Goal: Task Accomplishment & Management: Manage account settings

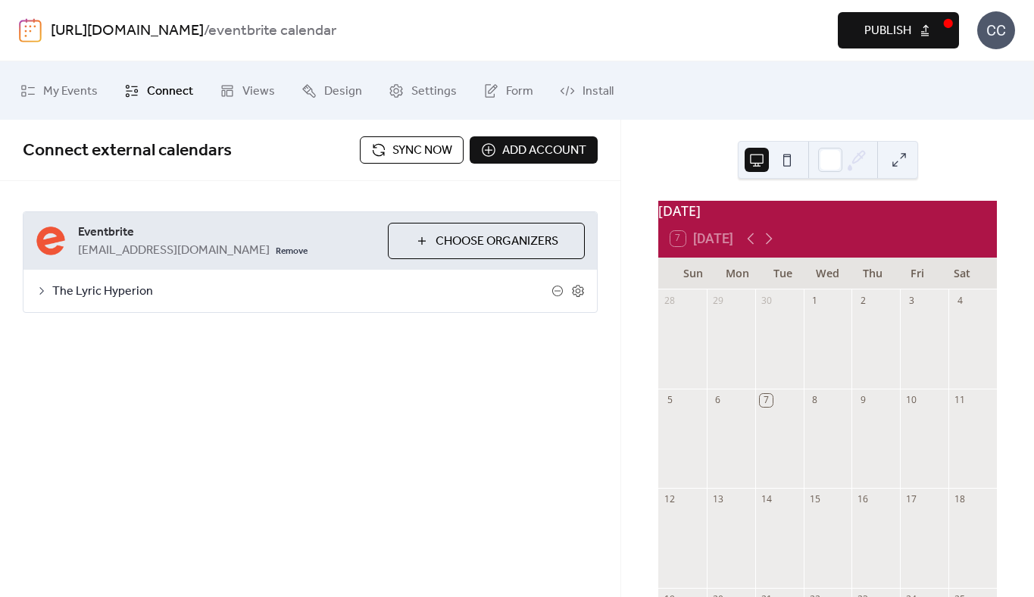
click at [414, 148] on span "Sync now" at bounding box center [422, 151] width 60 height 18
click at [575, 286] on icon at bounding box center [577, 291] width 11 height 12
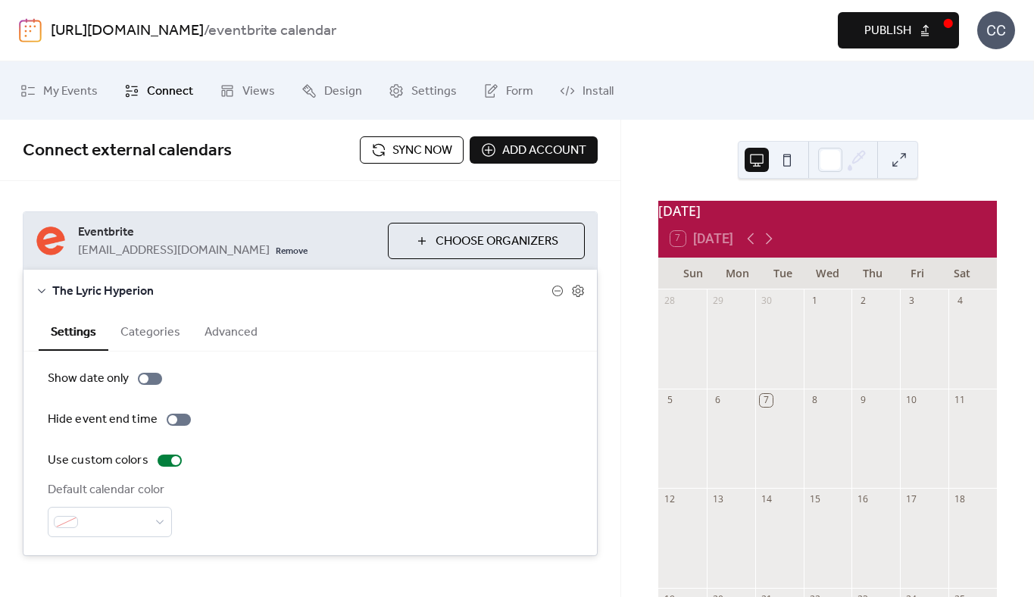
scroll to position [19, 0]
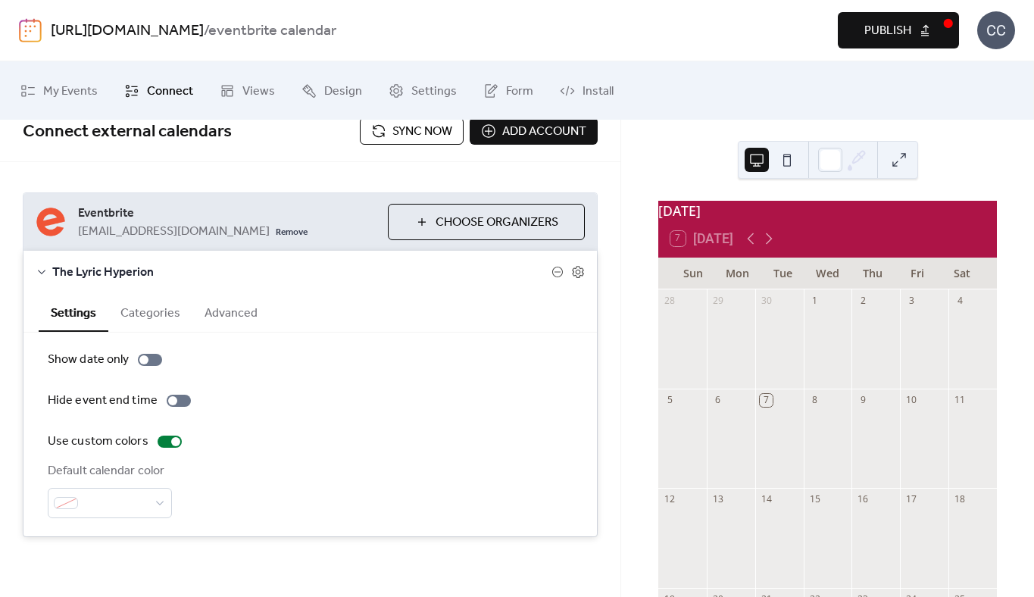
click at [149, 314] on button "Categories" at bounding box center [150, 311] width 84 height 37
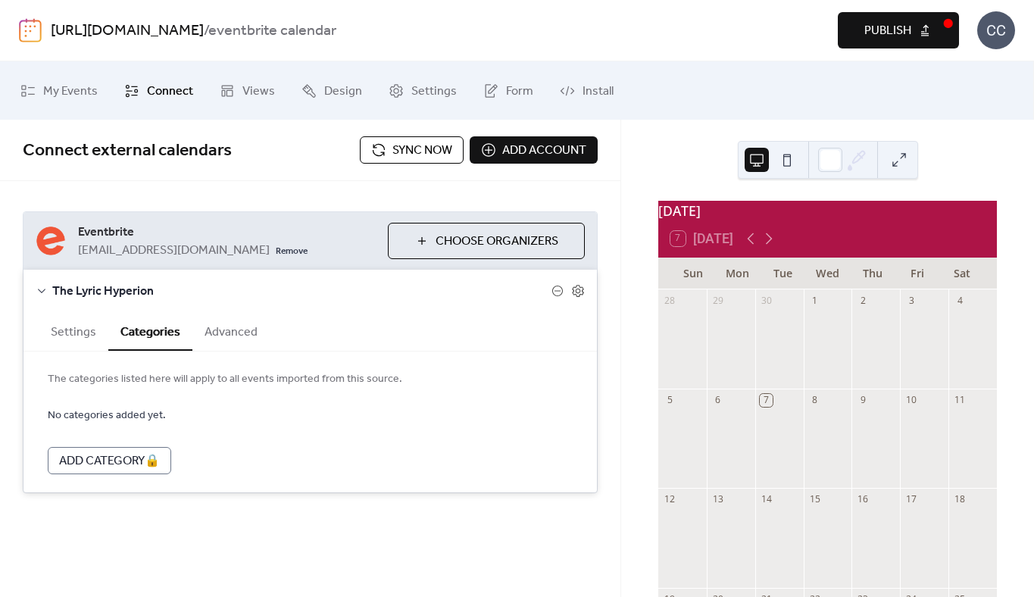
scroll to position [0, 0]
click at [214, 331] on button "Advanced" at bounding box center [230, 330] width 77 height 37
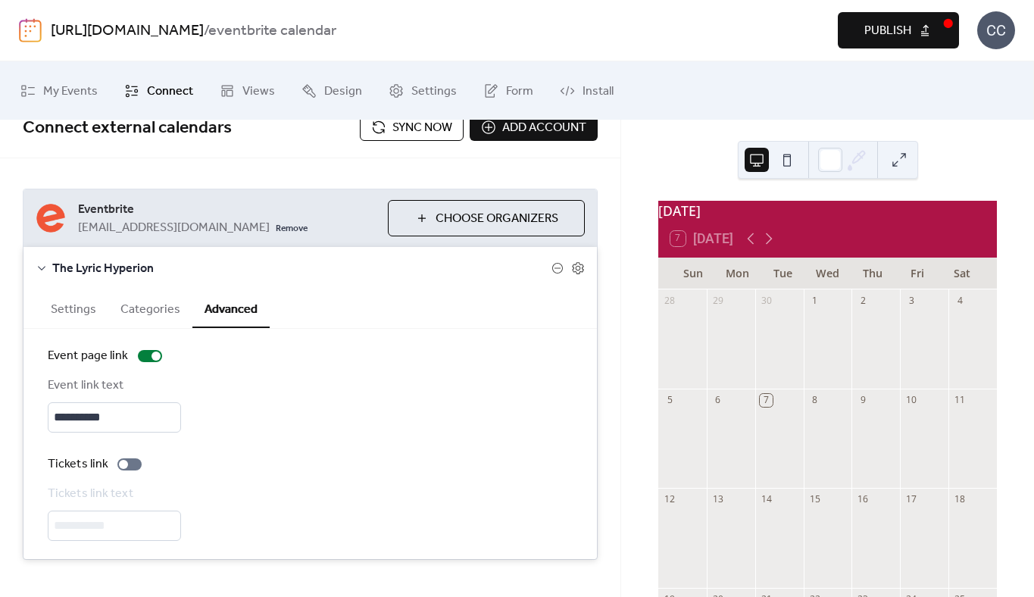
scroll to position [20, 0]
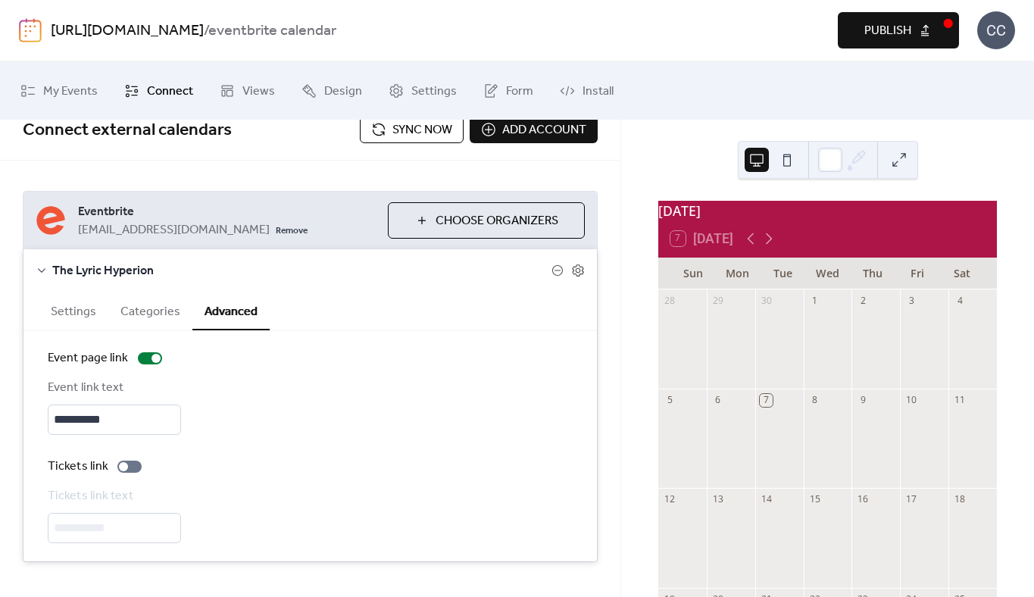
click at [448, 221] on span "Choose Organizers" at bounding box center [497, 221] width 123 height 18
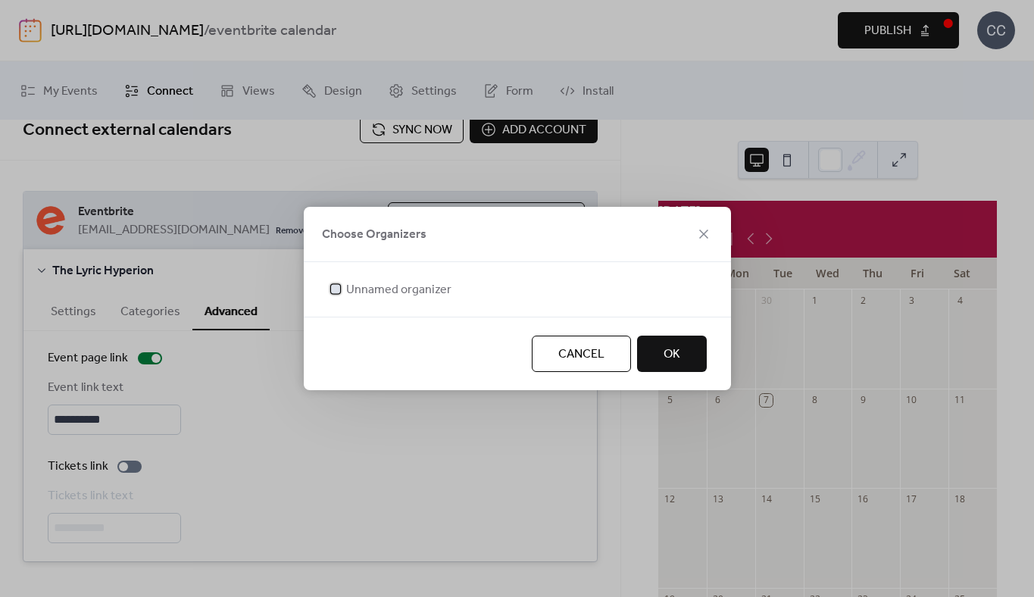
click at [377, 289] on span "Unnamed organizer" at bounding box center [398, 290] width 105 height 18
click at [337, 288] on icon at bounding box center [336, 289] width 6 height 6
click at [682, 358] on button "OK" at bounding box center [672, 354] width 70 height 36
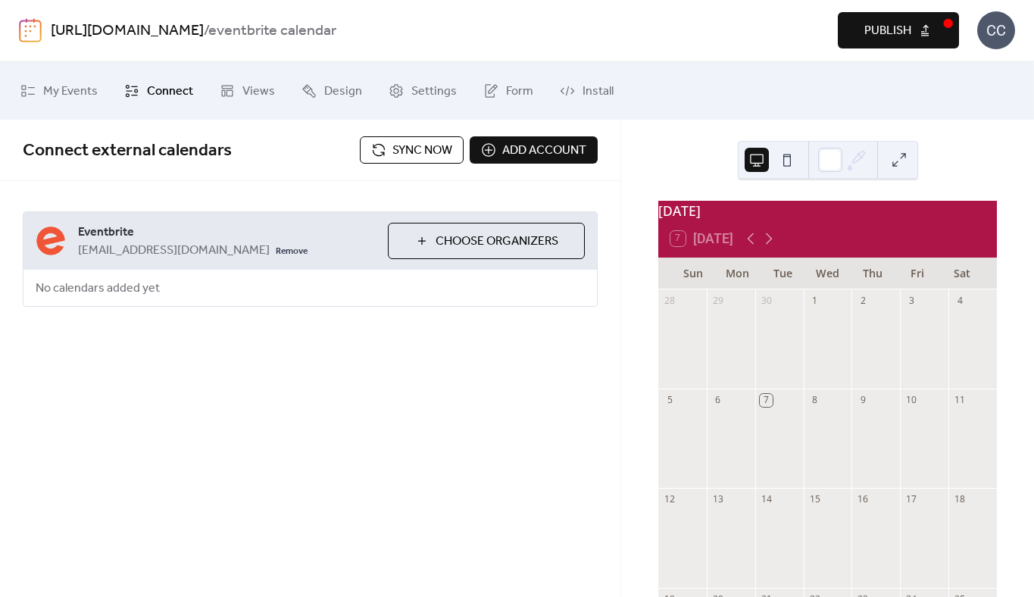
click at [464, 242] on span "Choose Organizers" at bounding box center [497, 242] width 123 height 18
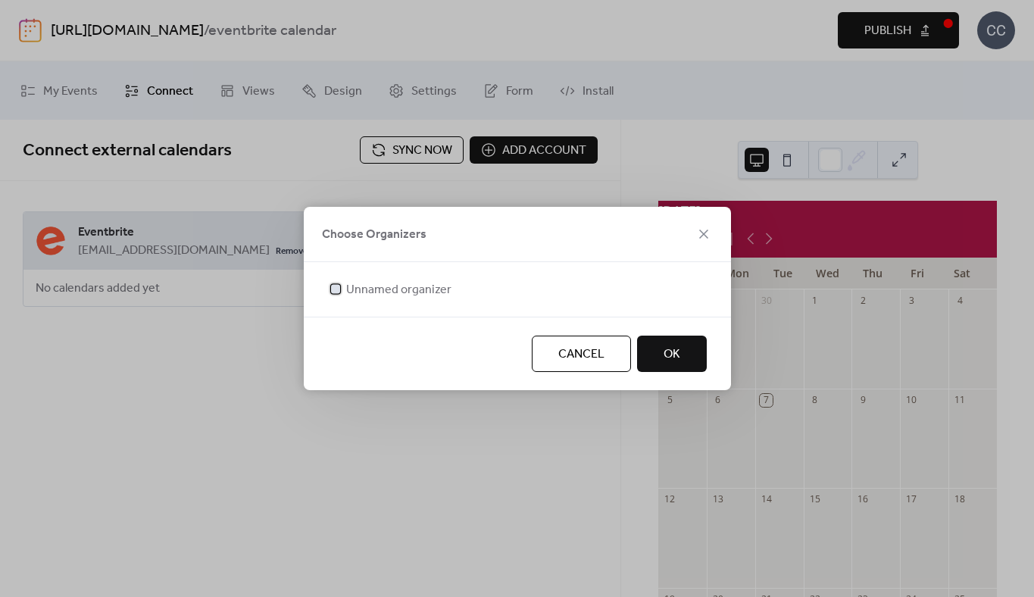
click at [398, 288] on span "Unnamed organizer" at bounding box center [398, 290] width 105 height 18
click at [671, 348] on span "OK" at bounding box center [672, 354] width 17 height 18
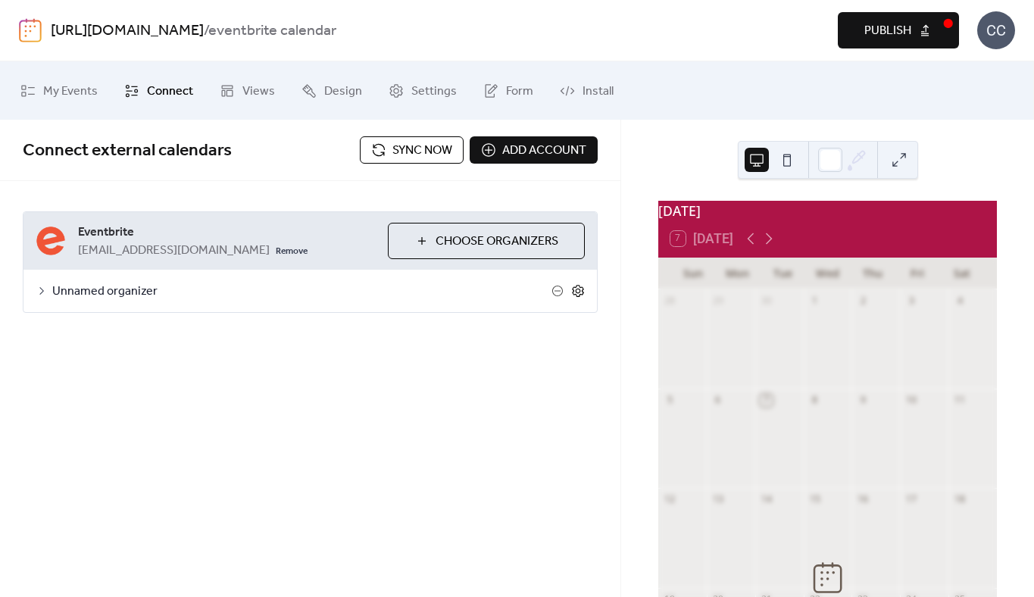
click at [574, 289] on icon at bounding box center [578, 291] width 14 height 14
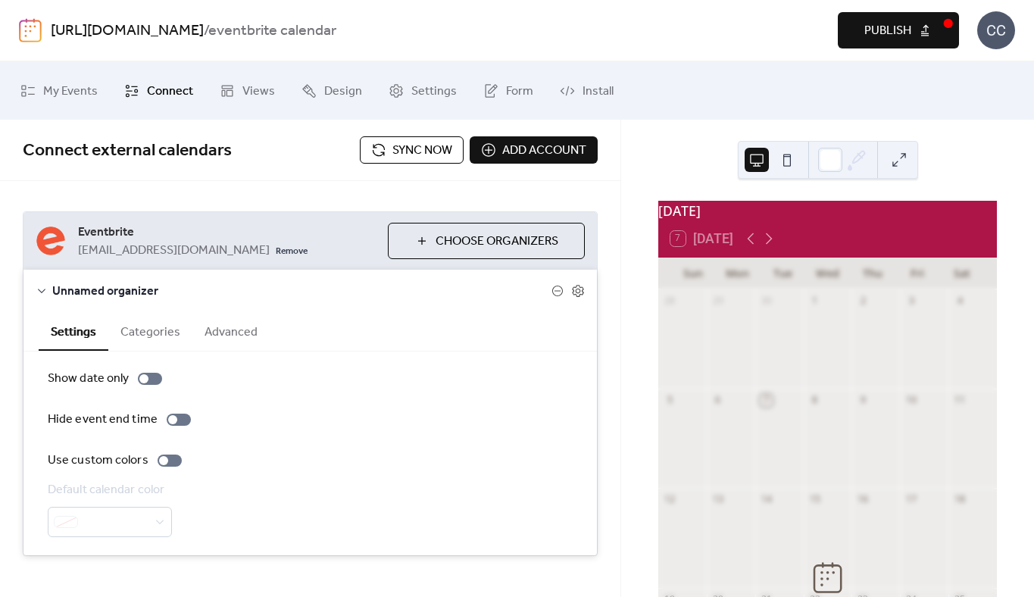
click at [129, 521] on div at bounding box center [110, 522] width 124 height 30
click at [412, 150] on span "Sync now" at bounding box center [422, 151] width 60 height 18
click at [111, 229] on span "Eventbrite" at bounding box center [227, 232] width 298 height 18
click at [577, 293] on icon at bounding box center [577, 291] width 11 height 12
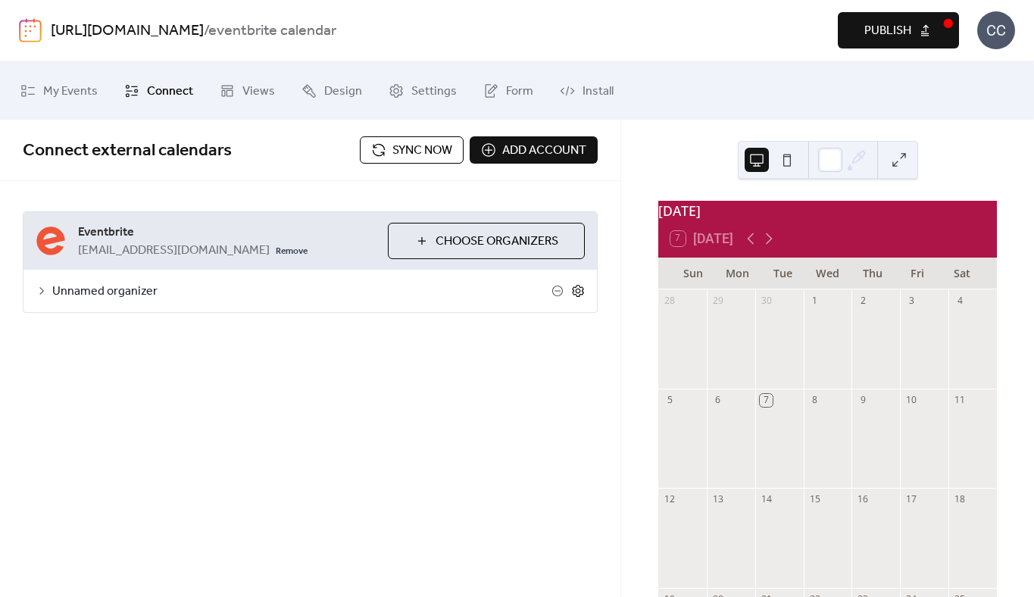
click at [577, 293] on icon at bounding box center [578, 291] width 14 height 14
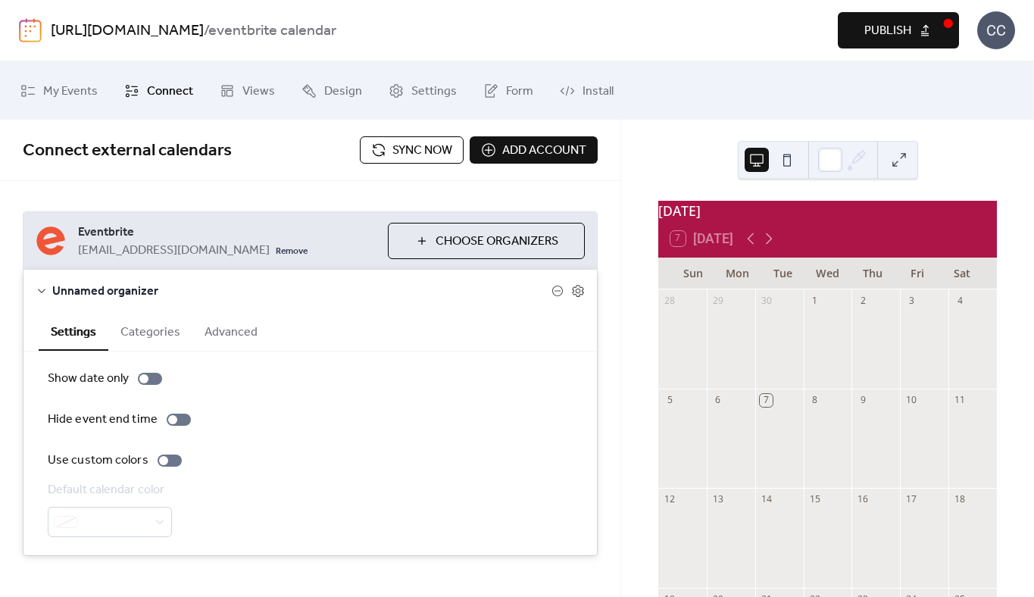
scroll to position [19, 0]
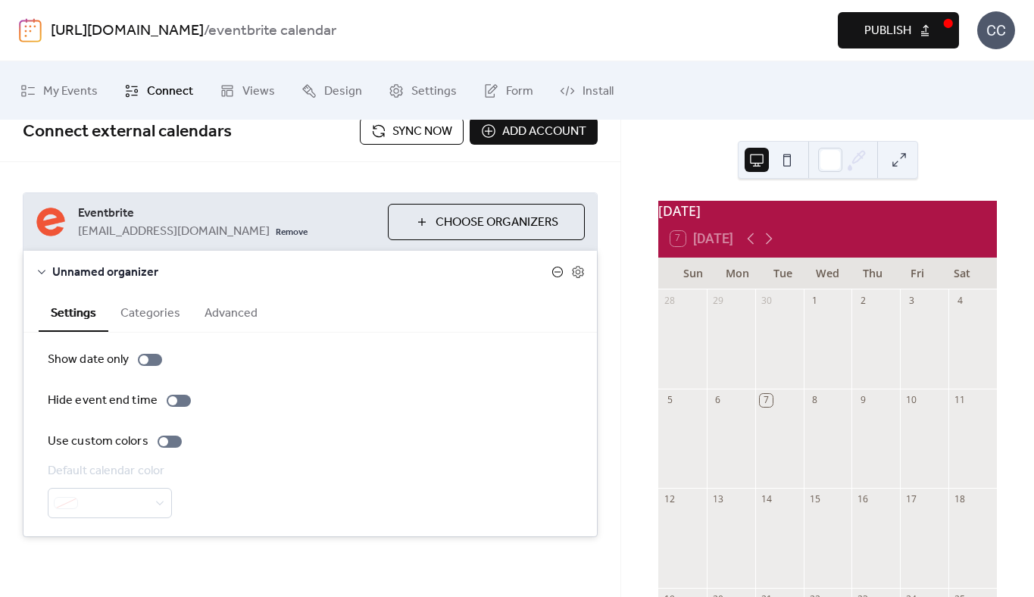
click at [554, 272] on icon at bounding box center [557, 272] width 6 height 1
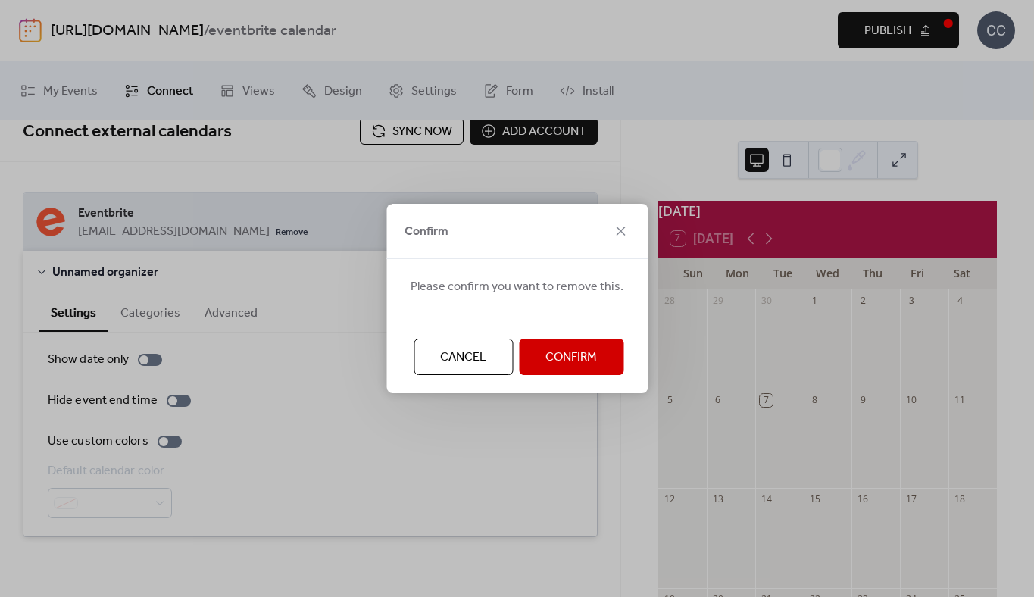
click at [561, 358] on span "Confirm" at bounding box center [571, 357] width 52 height 18
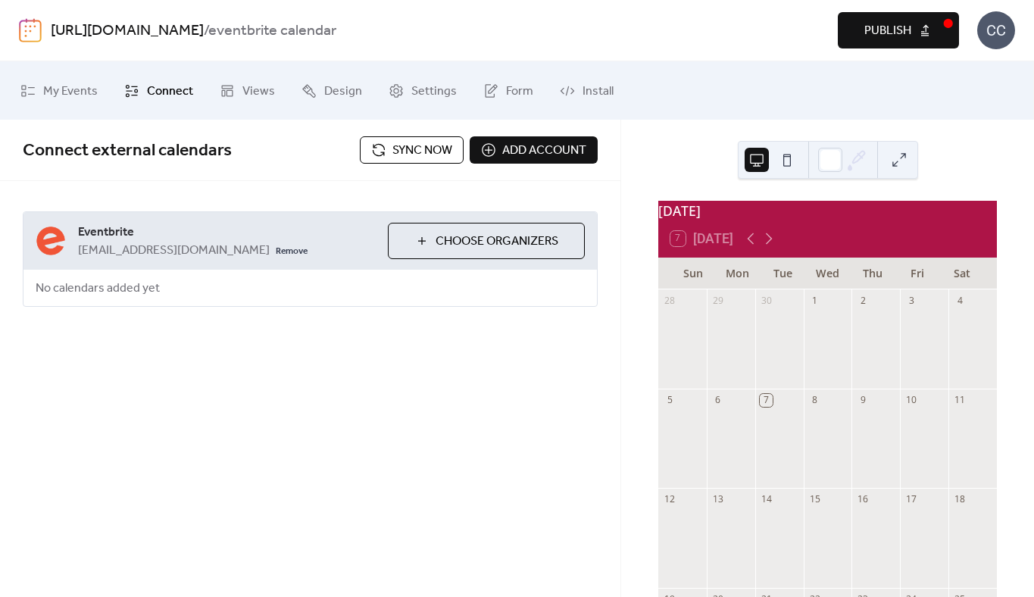
click at [521, 151] on span "Add account" at bounding box center [544, 151] width 84 height 18
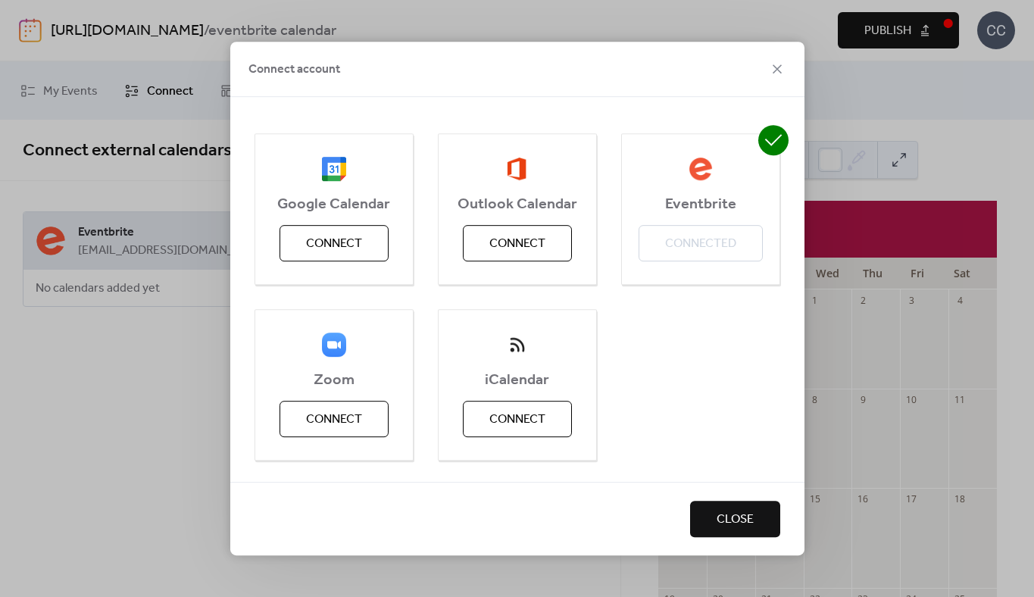
click at [732, 514] on span "Close" at bounding box center [735, 520] width 37 height 18
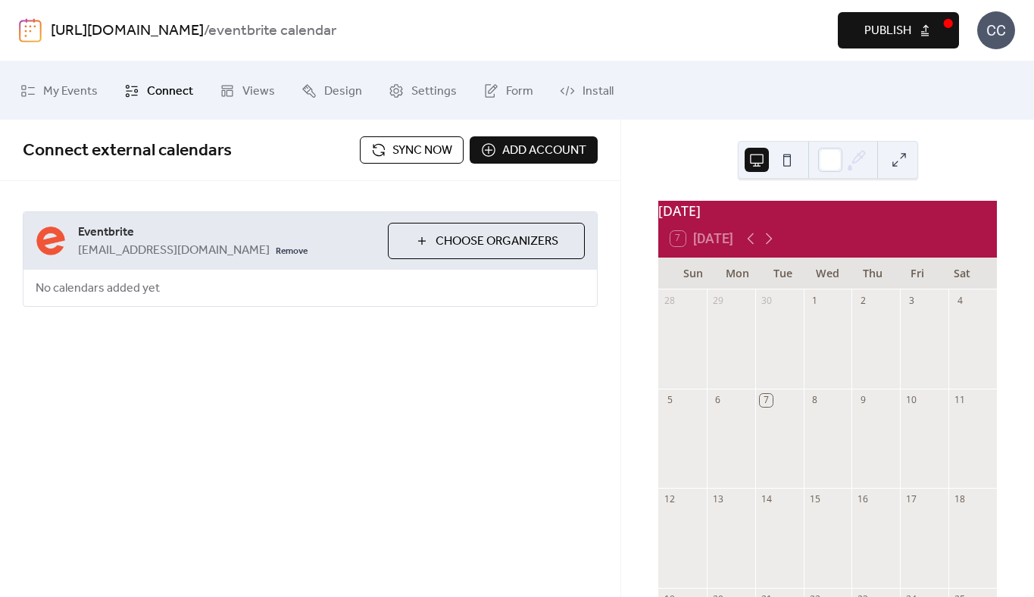
click at [165, 91] on span "Connect" at bounding box center [170, 91] width 46 height 23
click at [407, 149] on span "Sync now" at bounding box center [422, 151] width 60 height 18
click at [522, 146] on span "Add account" at bounding box center [544, 151] width 84 height 18
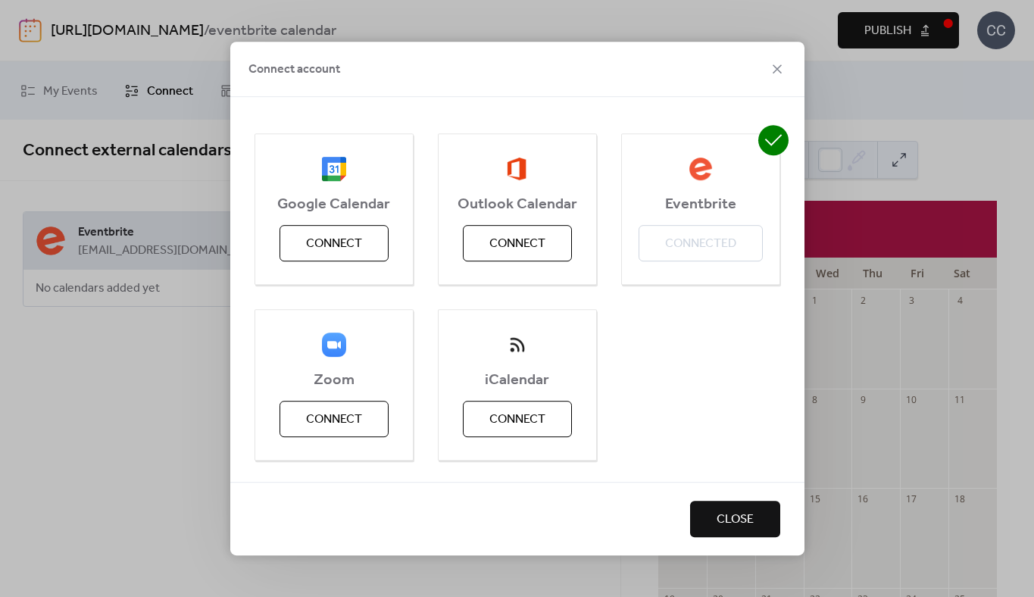
click at [694, 257] on div "Eventbrite Connected" at bounding box center [700, 208] width 159 height 151
click at [768, 149] on icon at bounding box center [773, 140] width 30 height 30
click at [660, 192] on div "Eventbrite Connected" at bounding box center [700, 208] width 159 height 151
click at [739, 517] on span "Close" at bounding box center [735, 520] width 37 height 18
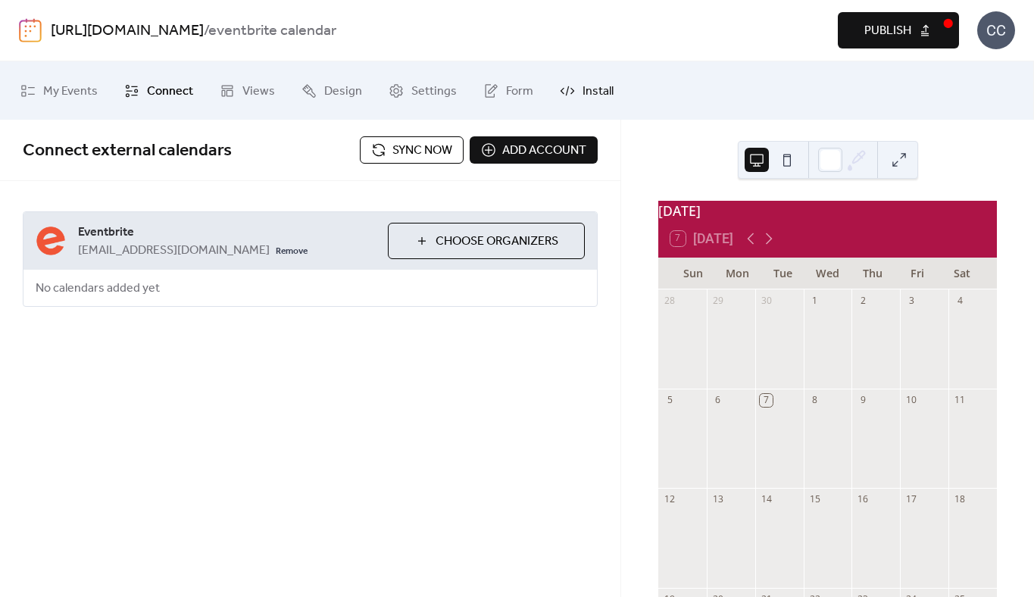
click at [567, 87] on icon at bounding box center [567, 90] width 15 height 15
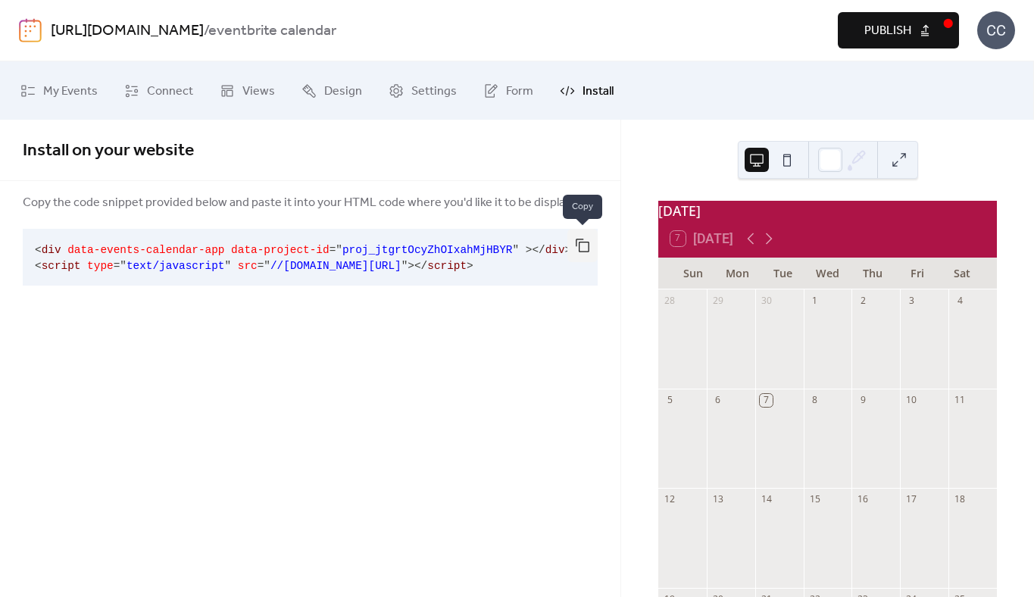
click at [582, 245] on button "button" at bounding box center [582, 245] width 30 height 33
click at [417, 90] on span "Settings" at bounding box center [433, 91] width 45 height 23
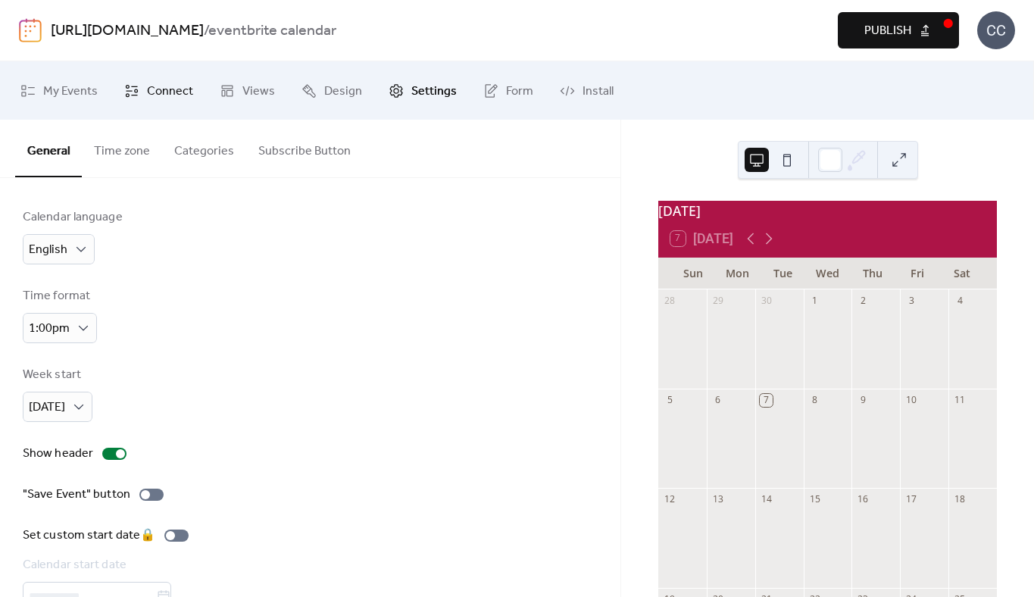
click at [155, 89] on span "Connect" at bounding box center [170, 91] width 46 height 23
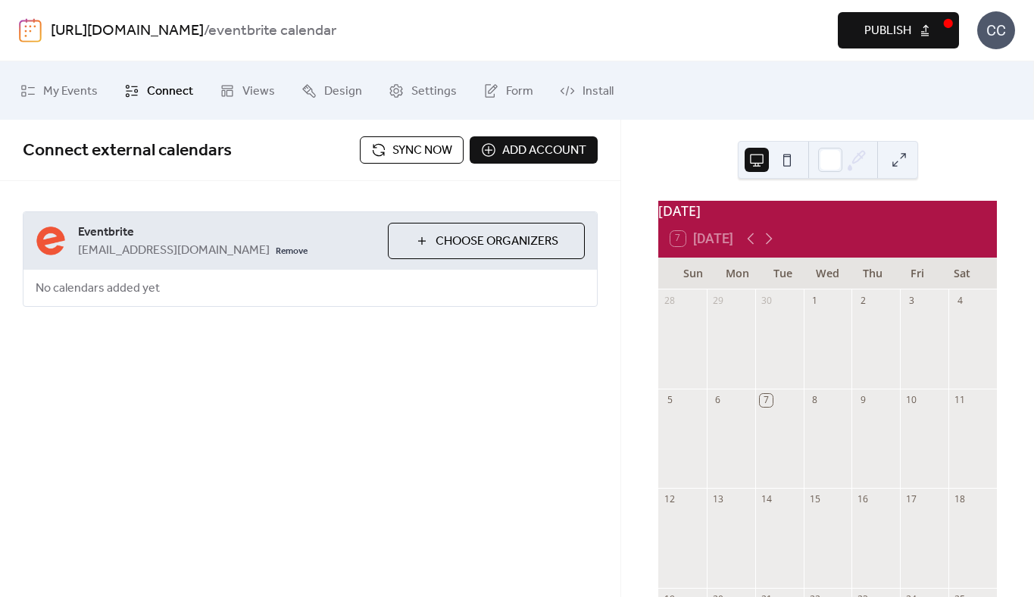
click at [403, 148] on span "Sync now" at bounding box center [422, 151] width 60 height 18
click at [432, 146] on span "Sync now" at bounding box center [422, 151] width 60 height 18
click at [902, 30] on span "Publish" at bounding box center [887, 31] width 47 height 18
click at [400, 150] on span "Sync now" at bounding box center [422, 151] width 60 height 18
click at [58, 86] on span "My Events" at bounding box center [70, 91] width 55 height 23
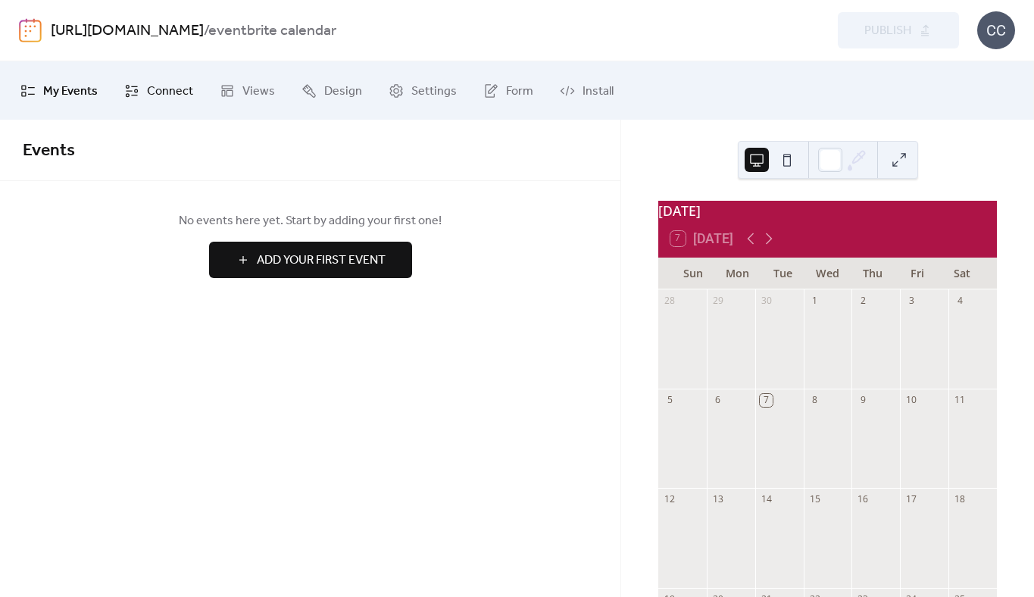
click at [172, 93] on span "Connect" at bounding box center [170, 91] width 46 height 23
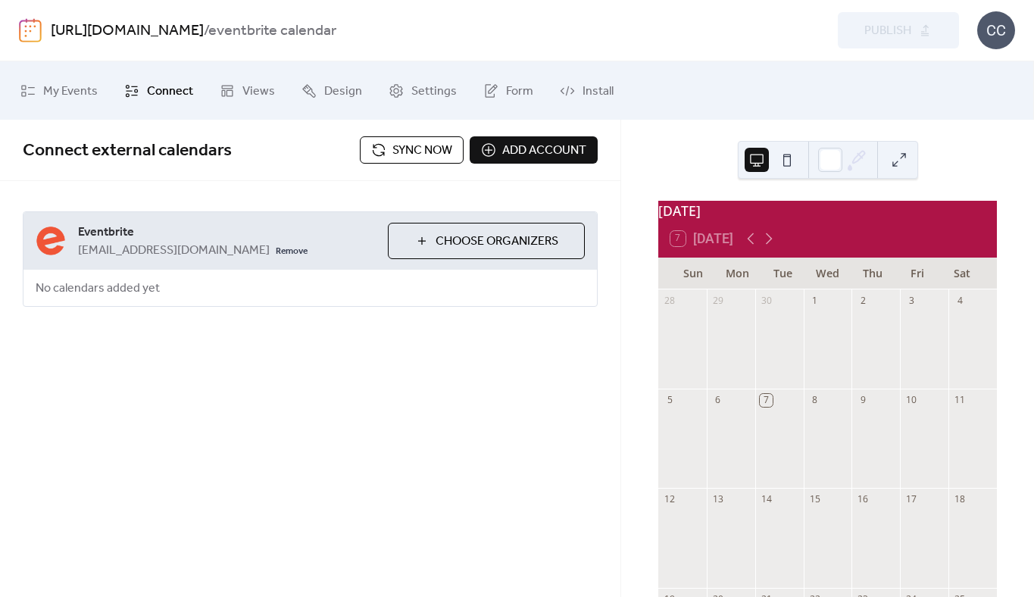
click at [405, 150] on span "Sync now" at bounding box center [422, 151] width 60 height 18
click at [276, 250] on link "Remove" at bounding box center [292, 250] width 32 height 18
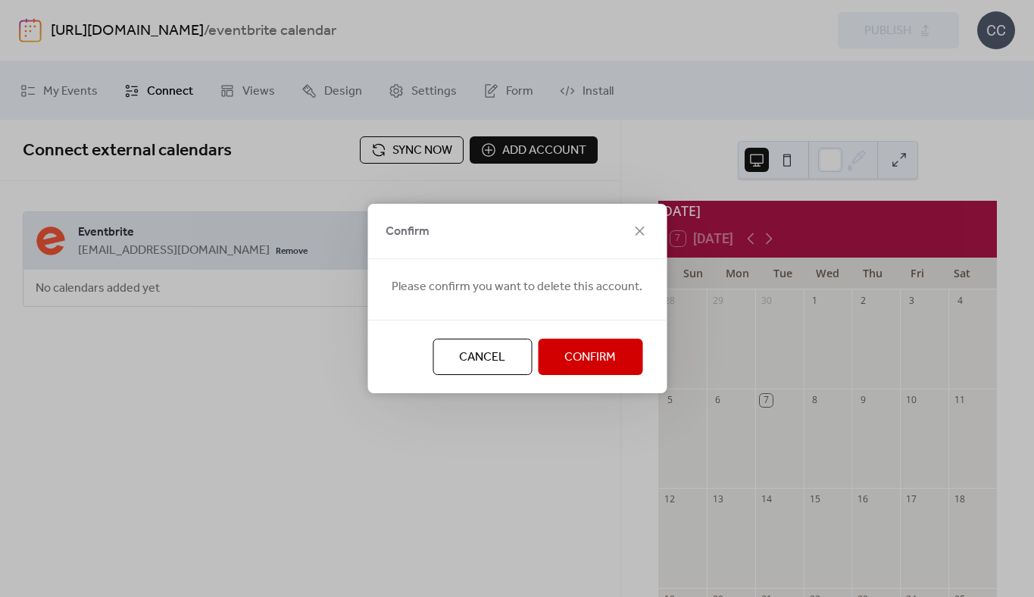
click at [496, 360] on span "Cancel" at bounding box center [482, 357] width 46 height 18
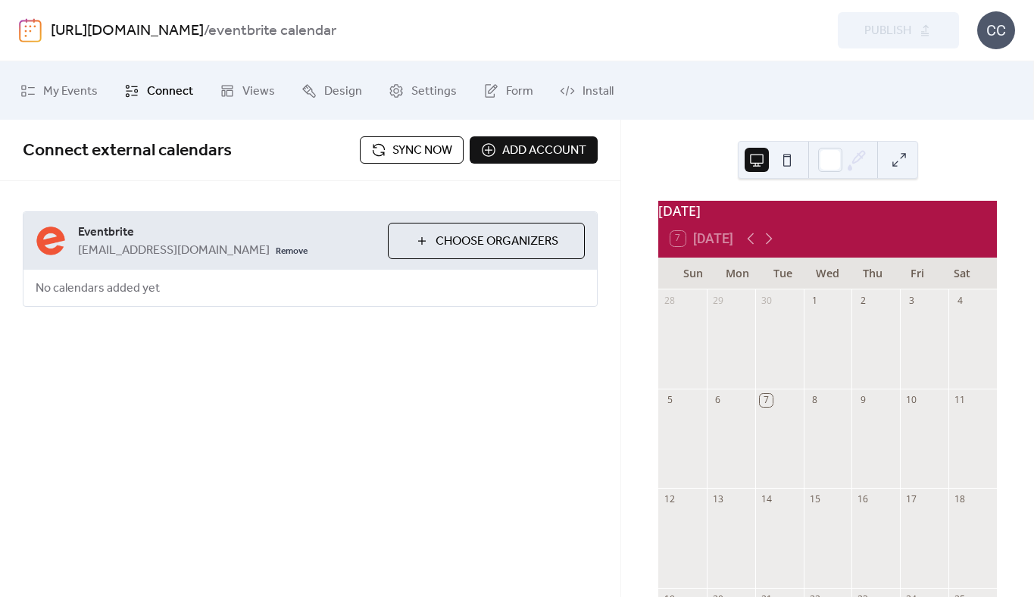
click at [423, 147] on span "Sync now" at bounding box center [422, 151] width 60 height 18
click at [452, 240] on span "Choose Organizers" at bounding box center [497, 242] width 123 height 18
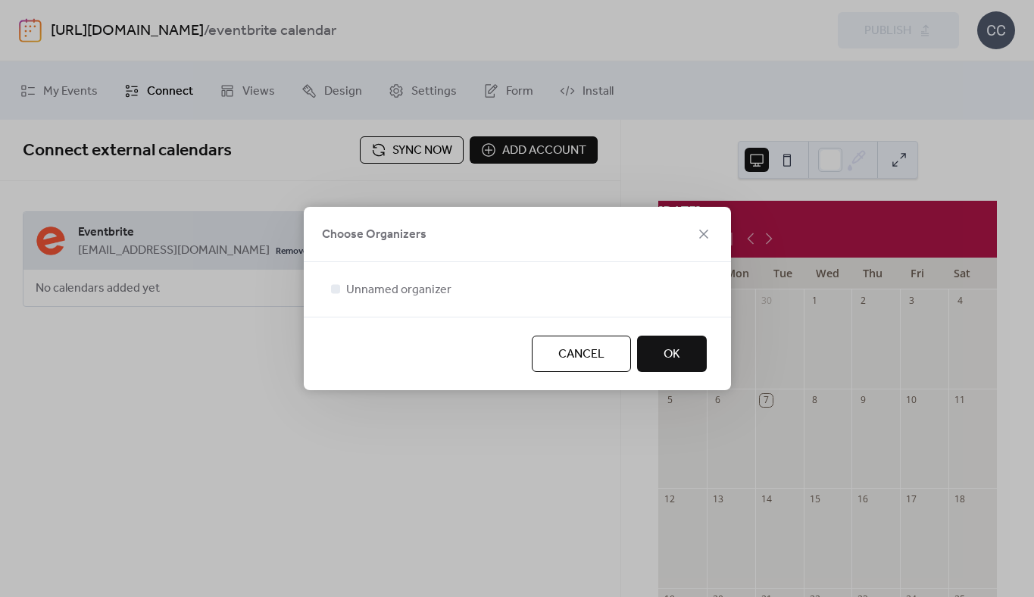
click at [558, 352] on span "Cancel" at bounding box center [581, 354] width 46 height 18
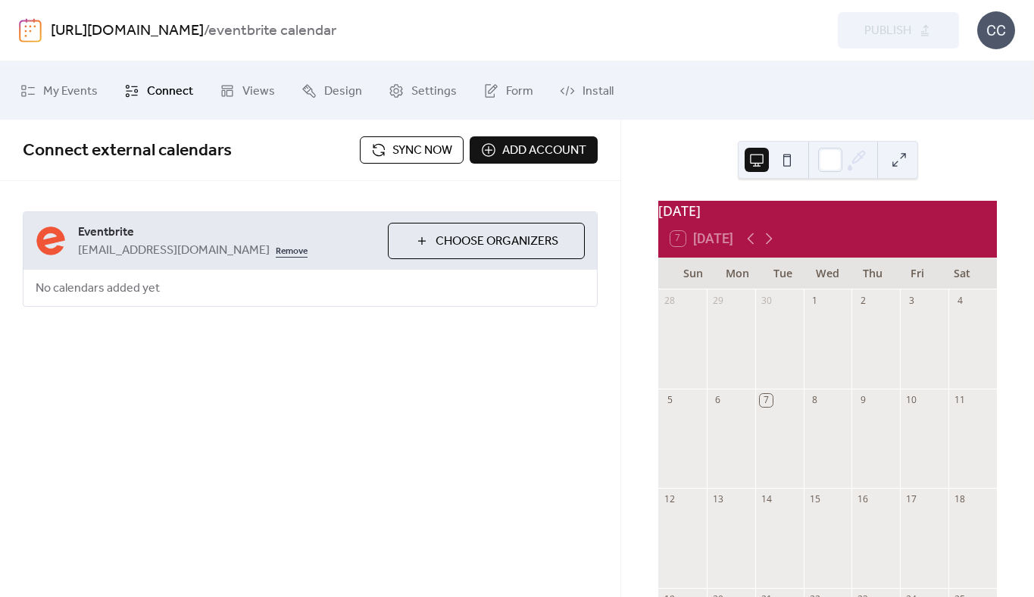
click at [279, 251] on link "Remove" at bounding box center [292, 250] width 32 height 18
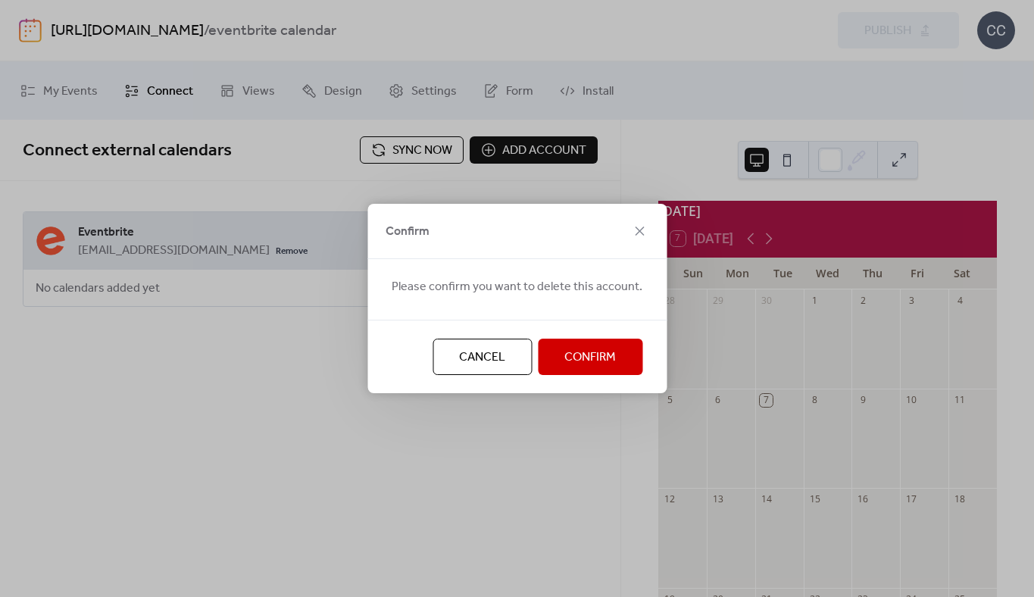
click at [576, 356] on span "Confirm" at bounding box center [590, 357] width 52 height 18
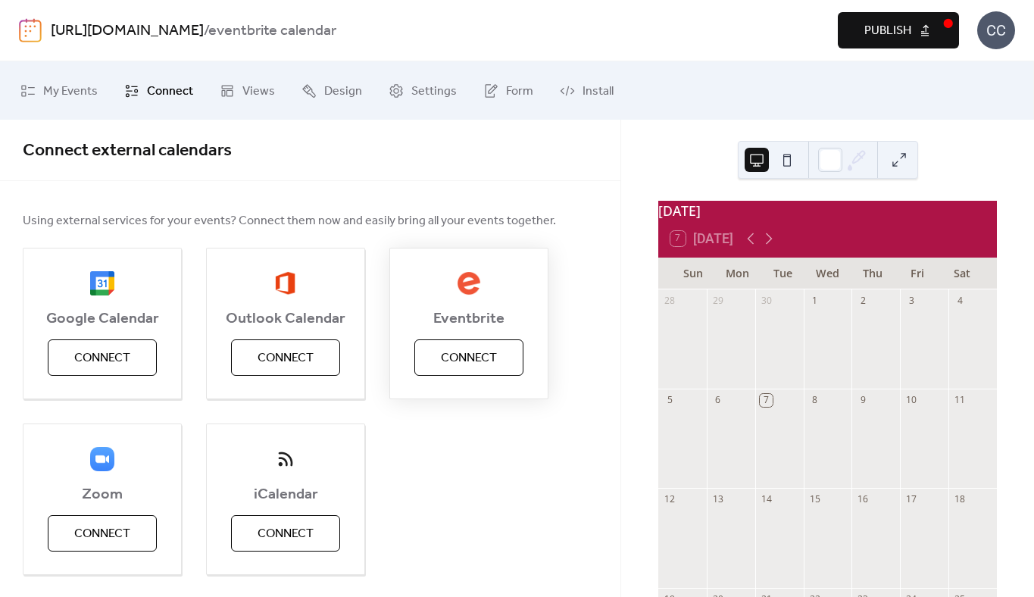
click at [464, 361] on span "Connect" at bounding box center [469, 358] width 56 height 18
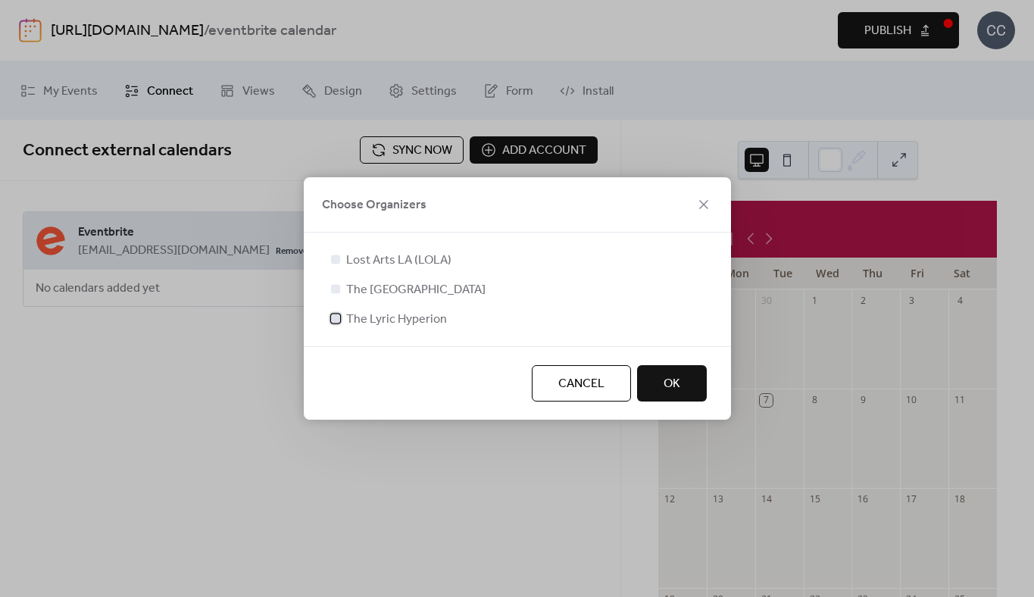
click at [336, 315] on div at bounding box center [335, 318] width 9 height 9
click at [672, 382] on span "OK" at bounding box center [672, 384] width 17 height 18
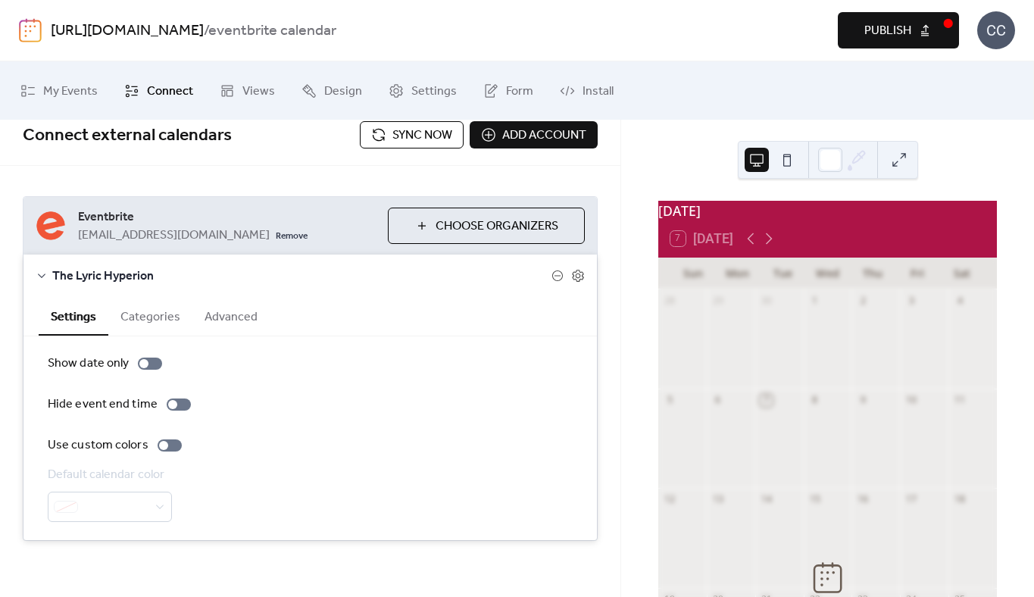
scroll to position [19, 0]
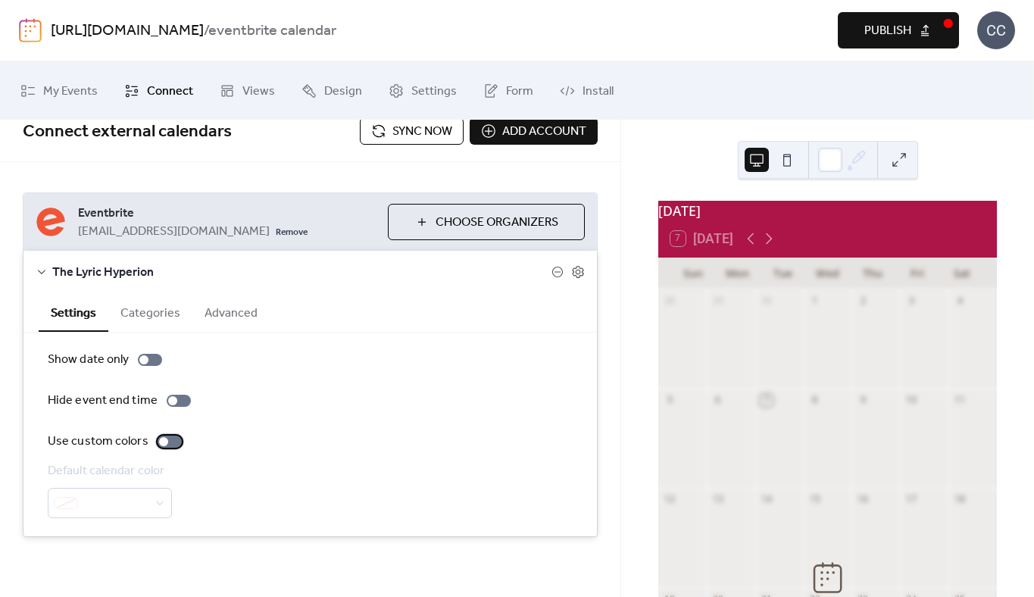
click at [159, 439] on div at bounding box center [163, 441] width 9 height 9
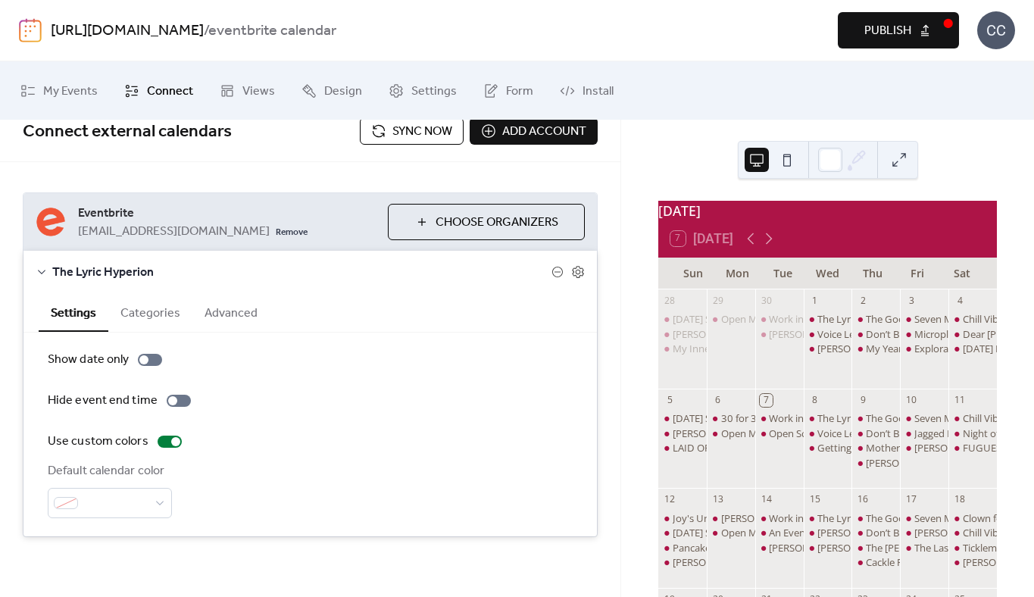
click at [152, 311] on button "Categories" at bounding box center [150, 311] width 84 height 37
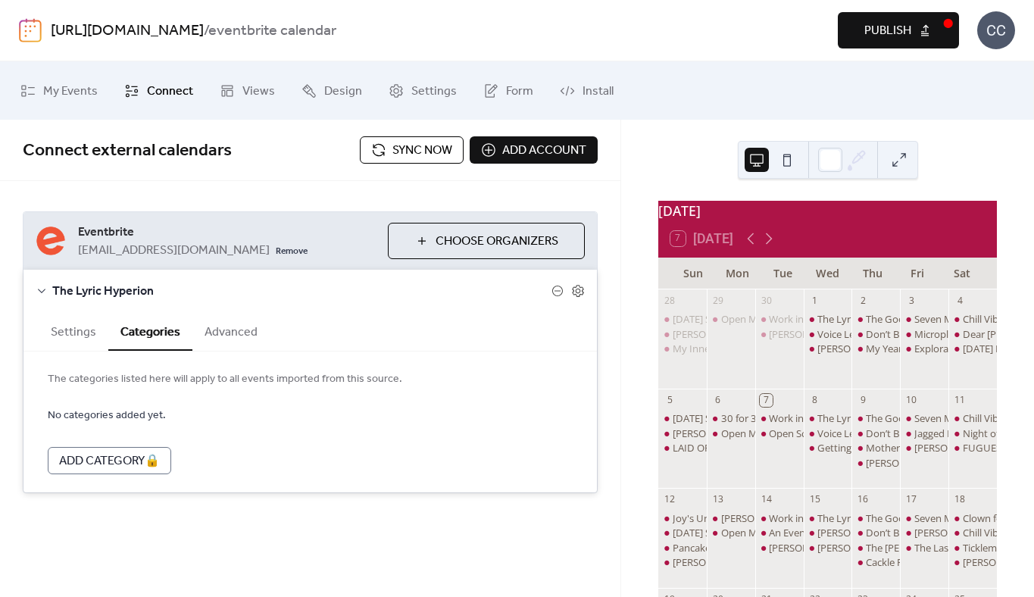
click at [221, 332] on button "Advanced" at bounding box center [230, 330] width 77 height 37
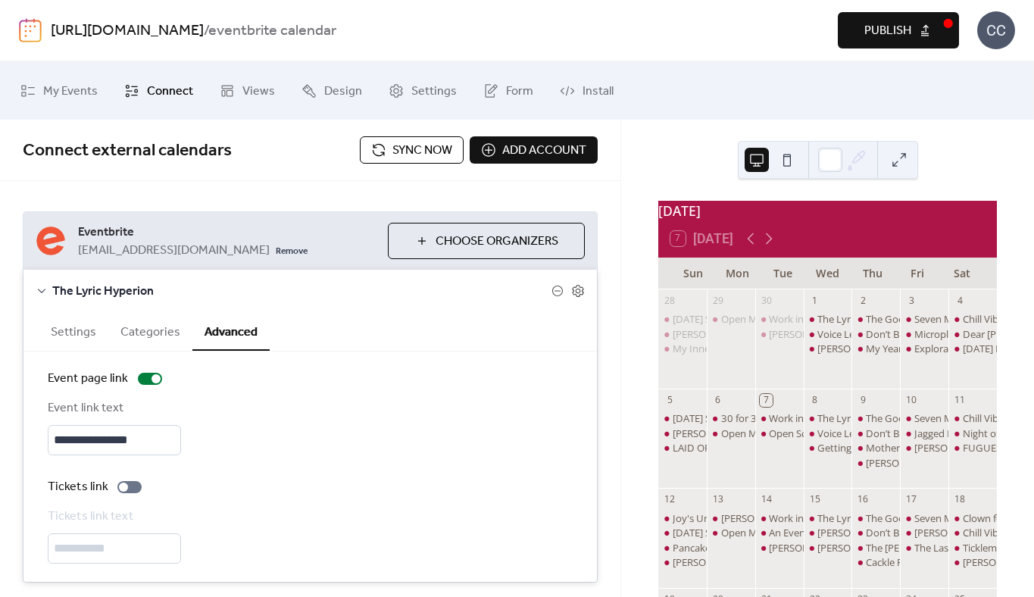
click at [401, 152] on span "Sync now" at bounding box center [422, 151] width 60 height 18
click at [586, 88] on span "Install" at bounding box center [597, 91] width 31 height 23
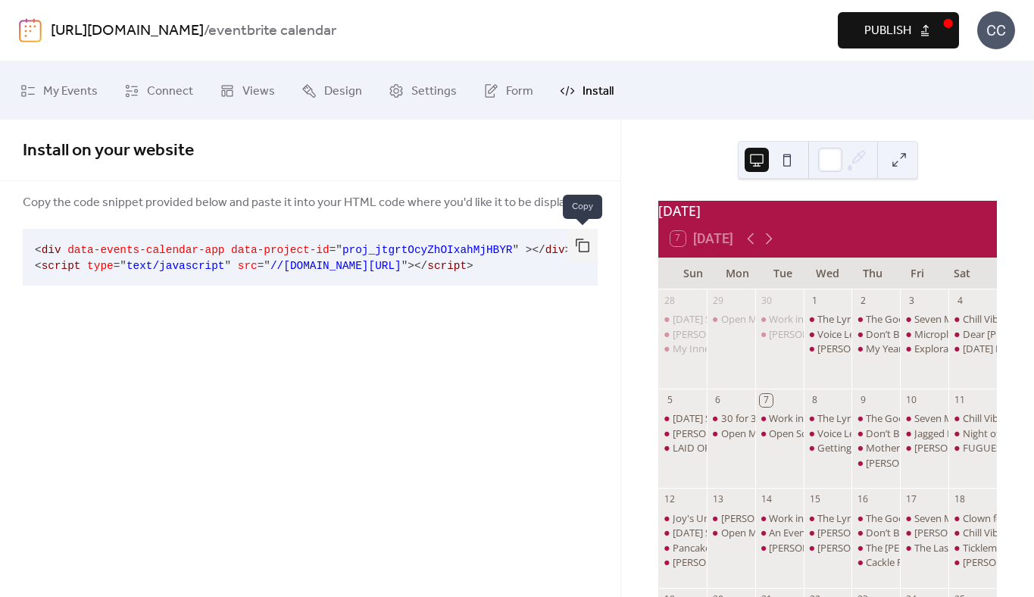
click at [589, 244] on button "button" at bounding box center [582, 245] width 30 height 33
click at [583, 245] on button "button" at bounding box center [582, 245] width 30 height 33
click at [906, 30] on span "Publish" at bounding box center [887, 31] width 47 height 18
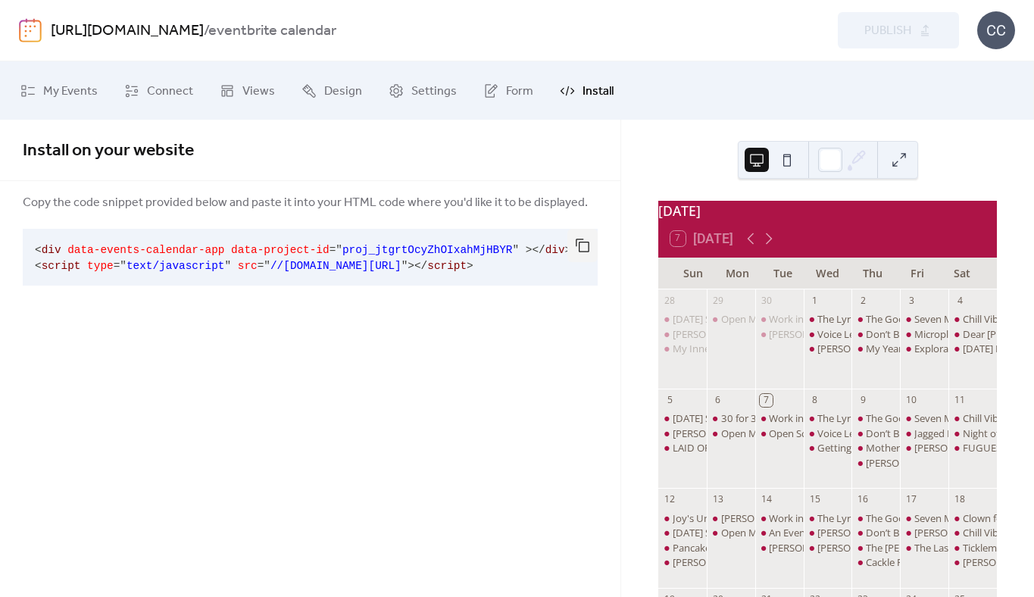
click at [817, 42] on div "Preview Publish" at bounding box center [775, 30] width 367 height 36
